Goal: Information Seeking & Learning: Learn about a topic

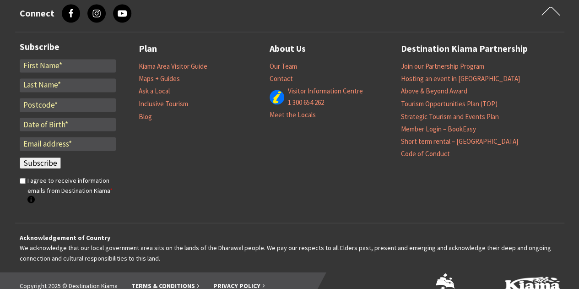
scroll to position [2519, 0]
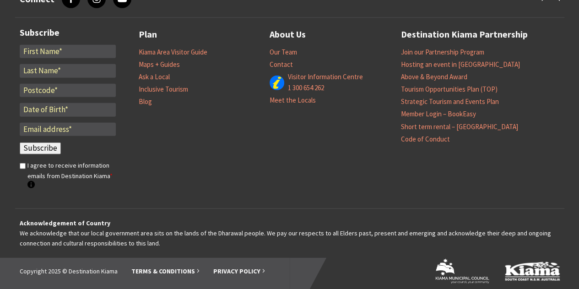
scroll to position [1171, 0]
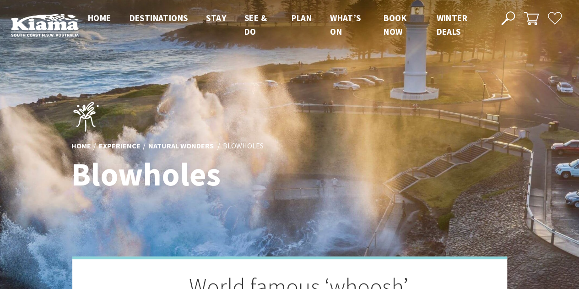
scroll to position [5, 5]
